Goal: Task Accomplishment & Management: Complete application form

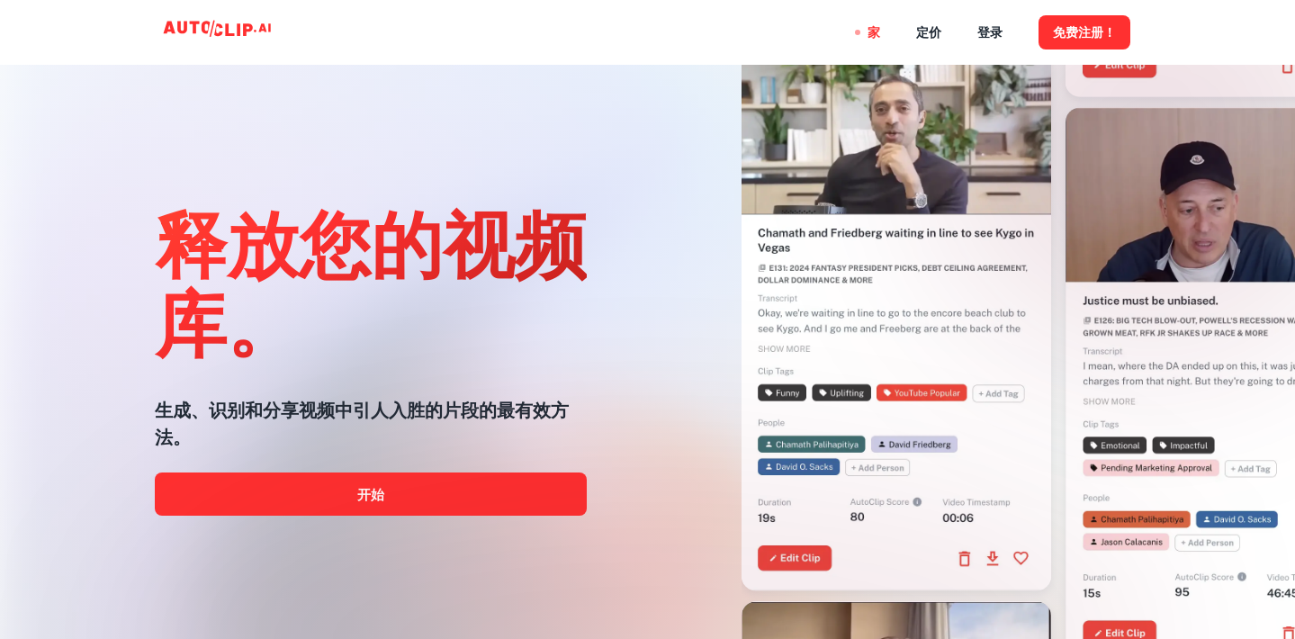
click at [468, 497] on div at bounding box center [648, 639] width 1036 height 360
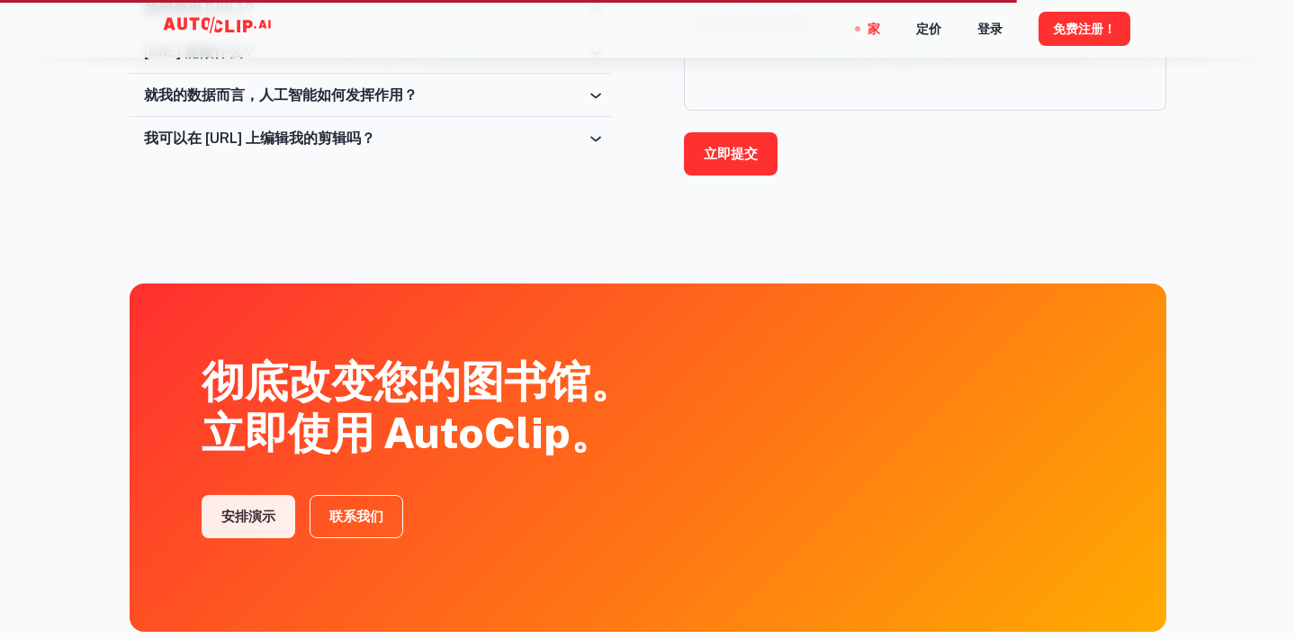
scroll to position [2848, 0]
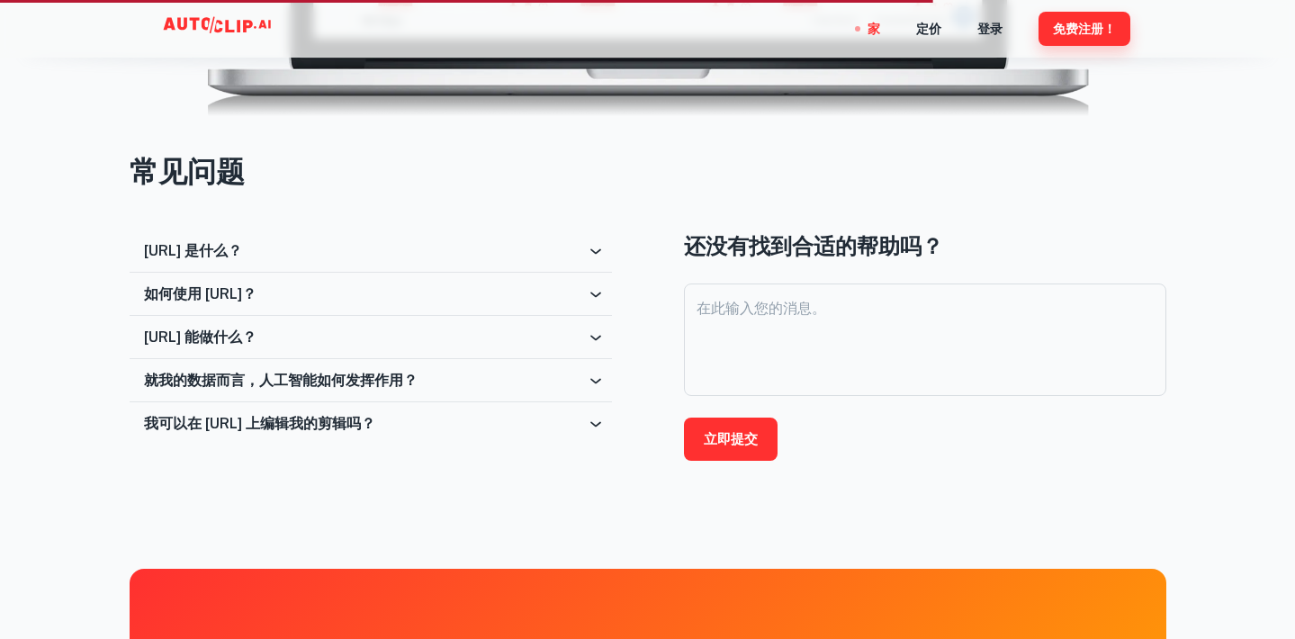
click at [1080, 30] on font "免费注册！" at bounding box center [1084, 30] width 63 height 14
